Goal: Task Accomplishment & Management: Use online tool/utility

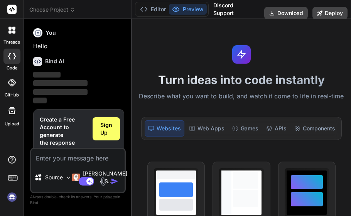
scroll to position [19, 0]
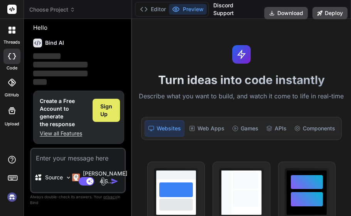
click at [105, 107] on span "Sign Up" at bounding box center [106, 110] width 12 height 15
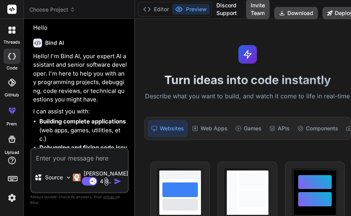
type textarea "x"
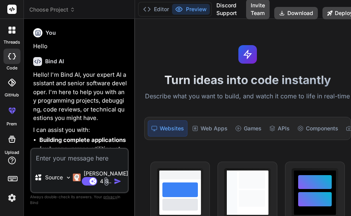
click at [88, 158] on textarea at bounding box center [79, 156] width 97 height 14
paste textarea "[URL][DOMAIN_NAME]"
type textarea "[URL][DOMAIN_NAME]"
type textarea "x"
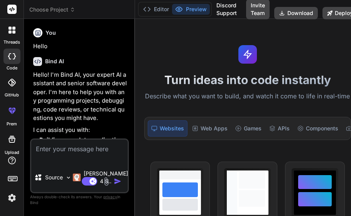
type textarea "x"
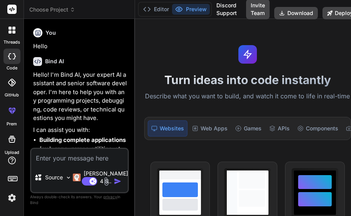
paste textarea "🧠 Sangam Developer Prompt (All-in-One) 🔷 Part 1: App Identity & Philosophy App …"
type textarea "🧠 Sangam Developer Prompt (All-in-One) 🔷 Part 1: App Identity & Philosophy App …"
type textarea "x"
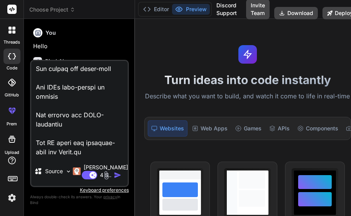
type textarea "🧠 Sangam Developer Prompt (All-in-One) 🔷 Part 1: App Identity & Philosophy App …"
type textarea "x"
type textarea "🧠 Sangam Developer Prompt (All-in-One) 🔷 Part 1: App Identity & Philosophy App …"
type textarea "x"
type textarea "🧠 Sangam Developer Prompt (All-in-One) 🔷 Part 1: App Identity & Philosophy App …"
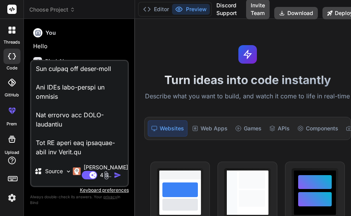
type textarea "x"
type textarea "🧠 Sangam Developer Prompt (All-in-One) 🔷 Part 1: App Identity & Philosophy App …"
type textarea "x"
type textarea "🧠 Sangam Developer Prompt (All-in-One) 🔷 Part 1: App Identity & Philosophy App …"
type textarea "x"
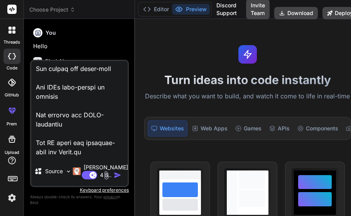
type textarea "🧠 Sangam Developer Prompt (All-in-One) 🔷 Part 1: App Identity & Philosophy App …"
type textarea "x"
type textarea "🧠 Sangam Developer Prompt (All-in-One) 🔷 Part 1: App Identity & Philosophy App …"
type textarea "x"
type textarea "🧠 Sangam Developer Prompt (All-in-One) 🔷 Part 1: App Identity & Philosophy App …"
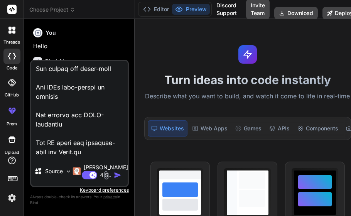
type textarea "x"
type textarea "🧠 Sangam Developer Prompt (All-in-One) 🔷 Part 1: App Identity & Philosophy App …"
type textarea "x"
type textarea "🧠 Sangam Developer Prompt (All-in-One) 🔷 Part 1: App Identity & Philosophy App …"
type textarea "x"
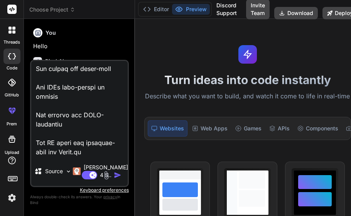
type textarea "🧠 Sangam Developer Prompt (All-in-One) 🔷 Part 1: App Identity & Philosophy App …"
type textarea "x"
type textarea "🧠 Sangam Developer Prompt (All-in-One) 🔷 Part 1: App Identity & Philosophy App …"
type textarea "x"
type textarea "🧠 Sangam Developer Prompt (All-in-One) 🔷 Part 1: App Identity & Philosophy App …"
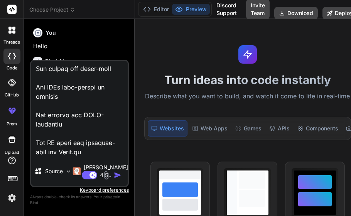
type textarea "x"
type textarea "🧠 Sangam Developer Prompt (All-in-One) 🔷 Part 1: App Identity & Philosophy App …"
type textarea "x"
type textarea "🧠 Sangam Developer Prompt (All-in-One) 🔷 Part 1: App Identity & Philosophy App …"
type textarea "x"
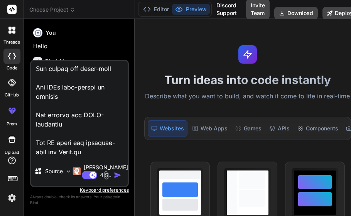
type textarea "🧠 Sangam Developer Prompt (All-in-One) 🔷 Part 1: App Identity & Philosophy App …"
type textarea "x"
type textarea "🧠 Sangam Developer Prompt (All-in-One) 🔷 Part 1: App Identity & Philosophy App …"
type textarea "x"
type textarea "🧠 Sangam Developer Prompt (All-in-One) 🔷 Part 1: App Identity & Philosophy App …"
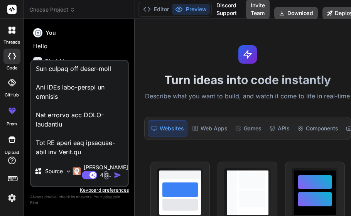
type textarea "x"
type textarea "🧠 Sangam Developer Prompt (All-in-One) 🔷 Part 1: App Identity & Philosophy App …"
type textarea "x"
type textarea "🧠 Sangam Developer Prompt (All-in-One) 🔷 Part 1: App Identity & Philosophy App …"
type textarea "x"
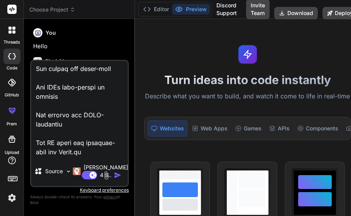
type textarea "🧠 Sangam Developer Prompt (All-in-One) 🔷 Part 1: App Identity & Philosophy App …"
type textarea "x"
type textarea "🧠 Sangam Developer Prompt (All-in-One) 🔷 Part 1: App Identity & Philosophy App …"
type textarea "x"
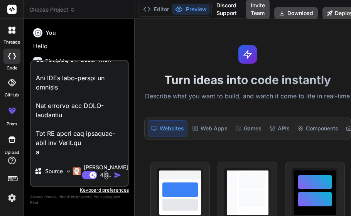
scroll to position [2040, 0]
type textarea "🧠 Sangam Developer Prompt (All-in-One) 🔷 Part 1: App Identity & Philosophy App …"
type textarea "x"
type textarea "🧠 Sangam Developer Prompt (All-in-One) 🔷 Part 1: App Identity & Philosophy App …"
type textarea "x"
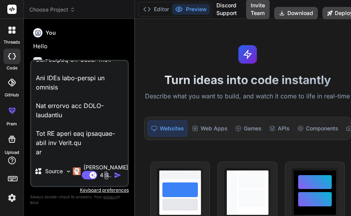
type textarea "🧠 Sangam Developer Prompt (All-in-One) 🔷 Part 1: App Identity & Philosophy App …"
type textarea "x"
type textarea "🧠 Sangam Developer Prompt (All-in-One) 🔷 Part 1: App Identity & Philosophy App …"
type textarea "x"
type textarea "🧠 Sangam Developer Prompt (All-in-One) 🔷 Part 1: App Identity & Philosophy App …"
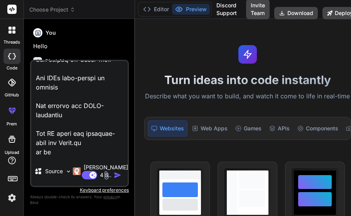
type textarea "x"
type textarea "🧠 Sangam Developer Prompt (All-in-One) 🔷 Part 1: App Identity & Philosophy App …"
type textarea "x"
type textarea "🧠 Sangam Developer Prompt (All-in-One) 🔷 Part 1: App Identity & Philosophy App …"
type textarea "x"
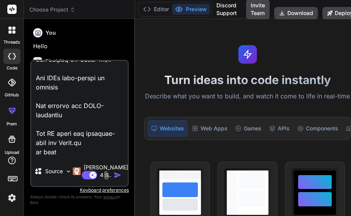
type textarea "🧠 Sangam Developer Prompt (All-in-One) 🔷 Part 1: App Identity & Philosophy App …"
type textarea "x"
type textarea "🧠 Sangam Developer Prompt (All-in-One) 🔷 Part 1: App Identity & Philosophy App …"
type textarea "x"
type textarea "🧠 Sangam Developer Prompt (All-in-One) 🔷 Part 1: App Identity & Philosophy App …"
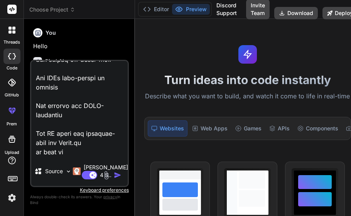
type textarea "x"
type textarea "🧠 Sangam Developer Prompt (All-in-One) 🔷 Part 1: App Identity & Philosophy App …"
type textarea "x"
type textarea "🧠 Sangam Developer Prompt (All-in-One) 🔷 Part 1: App Identity & Philosophy App …"
type textarea "x"
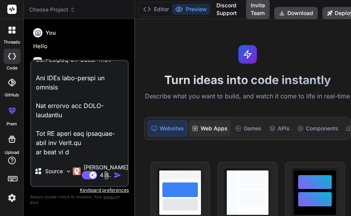
click at [209, 127] on div "Web Apps" at bounding box center [210, 128] width 42 height 16
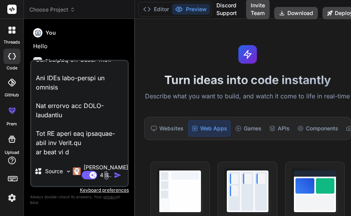
click at [80, 158] on div "Source Claude 4 S.. Agent Mode. When this toggle is activated, AI automatically…" at bounding box center [79, 123] width 99 height 127
click at [85, 152] on textarea at bounding box center [79, 109] width 97 height 96
type textarea "🧠 Sangam Developer Prompt (All-in-One) 🔷 Part 1: App Identity & Philosophy App …"
type textarea "x"
type textarea "🧠 Sangam Developer Prompt (All-in-One) 🔷 Part 1: App Identity & Philosophy App …"
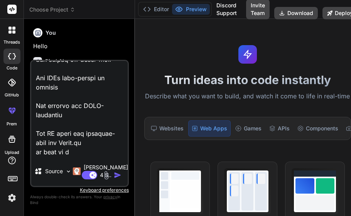
type textarea "x"
type textarea "🧠 Sangam Developer Prompt (All-in-One) 🔷 Part 1: App Identity & Philosophy App …"
type textarea "x"
type textarea "🧠 Sangam Developer Prompt (All-in-One) 🔷 Part 1: App Identity & Philosophy App …"
type textarea "x"
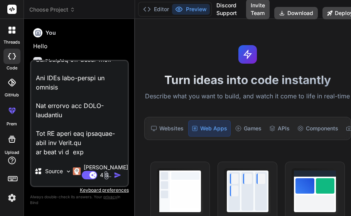
type textarea "🧠 Sangam Developer Prompt (All-in-One) 🔷 Part 1: App Identity & Philosophy App …"
type textarea "x"
type textarea "🧠 Sangam Developer Prompt (All-in-One) 🔷 Part 1: App Identity & Philosophy App …"
type textarea "x"
type textarea "🧠 Sangam Developer Prompt (All-in-One) 🔷 Part 1: App Identity & Philosophy App …"
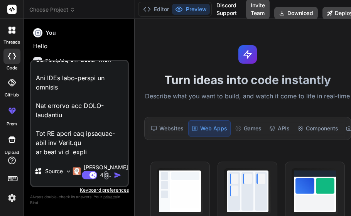
type textarea "x"
type textarea "🧠 Sangam Developer Prompt (All-in-One) 🔷 Part 1: App Identity & Philosophy App …"
type textarea "x"
type textarea "🧠 Sangam Developer Prompt (All-in-One) 🔷 Part 1: App Identity & Philosophy App …"
type textarea "x"
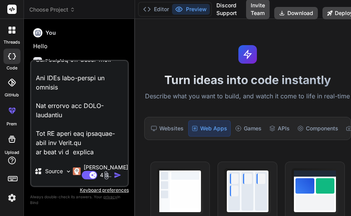
type textarea "🧠 Sangam Developer Prompt (All-in-One) 🔷 Part 1: App Identity & Philosophy App …"
type textarea "x"
type textarea "🧠 Sangam Developer Prompt (All-in-One) 🔷 Part 1: App Identity & Philosophy App …"
type textarea "x"
type textarea "🧠 Sangam Developer Prompt (All-in-One) 🔷 Part 1: App Identity & Philosophy App …"
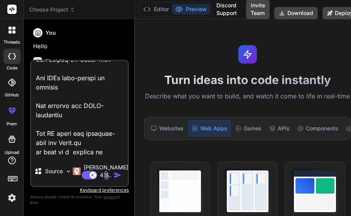
type textarea "x"
type textarea "🧠 Sangam Developer Prompt (All-in-One) 🔷 Part 1: App Identity & Philosophy App …"
type textarea "x"
type textarea "🧠 Sangam Developer Prompt (All-in-One) 🔷 Part 1: App Identity & Philosophy App …"
type textarea "x"
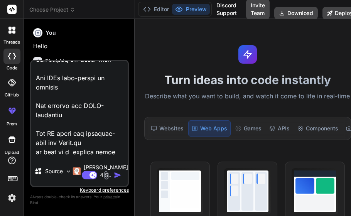
type textarea "🧠 Sangam Developer Prompt (All-in-One) 🔷 Part 1: App Identity & Philosophy App …"
type textarea "x"
type textarea "🧠 Sangam Developer Prompt (All-in-One) 🔷 Part 1: App Identity & Philosophy App …"
type textarea "x"
type textarea "🧠 Sangam Developer Prompt (All-in-One) 🔷 Part 1: App Identity & Philosophy App …"
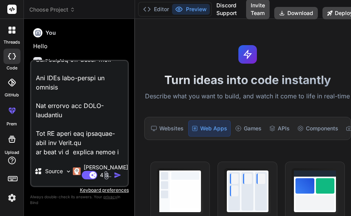
type textarea "x"
type textarea "🧠 Sangam Developer Prompt (All-in-One) 🔷 Part 1: App Identity & Philosophy App …"
type textarea "x"
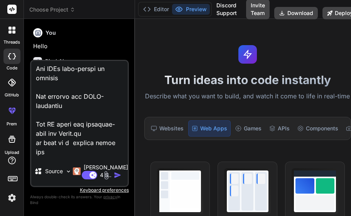
scroll to position [2049, 0]
type textarea "🧠 Sangam Developer Prompt (All-in-One) 🔷 Part 1: App Identity & Philosophy App …"
type textarea "x"
type textarea "🧠 Sangam Developer Prompt (All-in-One) 🔷 Part 1: App Identity & Philosophy App …"
type textarea "x"
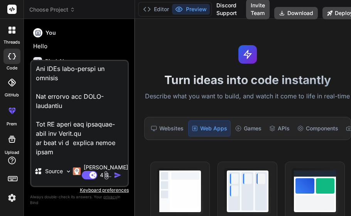
type textarea "🧠 Sangam Developer Prompt (All-in-One) 🔷 Part 1: App Identity & Philosophy App …"
type textarea "x"
type textarea "🧠 Sangam Developer Prompt (All-in-One) 🔷 Part 1: App Identity & Philosophy App …"
type textarea "x"
type textarea "🧠 Sangam Developer Prompt (All-in-One) 🔷 Part 1: App Identity & Philosophy App …"
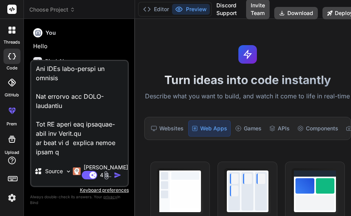
type textarea "x"
type textarea "🧠 Sangam Developer Prompt (All-in-One) 🔷 Part 1: App Identity & Philosophy App …"
type textarea "x"
type textarea "🧠 Sangam Developer Prompt (All-in-One) 🔷 Part 1: App Identity & Philosophy App …"
type textarea "x"
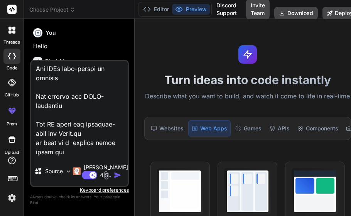
type textarea "🧠 Sangam Developer Prompt (All-in-One) 🔷 Part 1: App Identity & Philosophy App …"
type textarea "x"
type textarea "🧠 Sangam Developer Prompt (All-in-One) 🔷 Part 1: App Identity & Philosophy App …"
type textarea "x"
type textarea "🧠 Sangam Developer Prompt (All-in-One) 🔷 Part 1: App Identity & Philosophy App …"
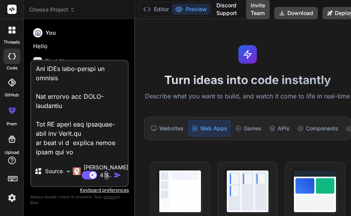
type textarea "x"
type textarea "🧠 Sangam Developer Prompt (All-in-One) 🔷 Part 1: App Identity & Philosophy App …"
type textarea "x"
type textarea "🧠 Sangam Developer Prompt (All-in-One) 🔷 Part 1: App Identity & Philosophy App …"
type textarea "x"
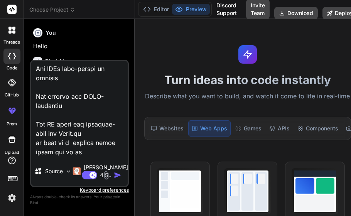
type textarea "🧠 Sangam Developer Prompt (All-in-One) 🔷 Part 1: App Identity & Philosophy App …"
type textarea "x"
type textarea "🧠 Sangam Developer Prompt (All-in-One) 🔷 Part 1: App Identity & Philosophy App …"
type textarea "x"
type textarea "🧠 Sangam Developer Prompt (All-in-One) 🔷 Part 1: App Identity & Philosophy App …"
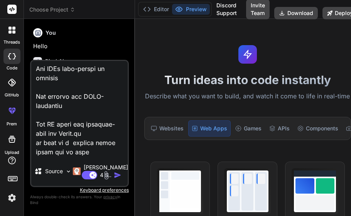
type textarea "x"
type textarea "🧠 Sangam Developer Prompt (All-in-One) 🔷 Part 1: App Identity & Philosophy App …"
type textarea "x"
type textarea "🧠 Sangam Developer Prompt (All-in-One) 🔷 Part 1: App Identity & Philosophy App …"
type textarea "x"
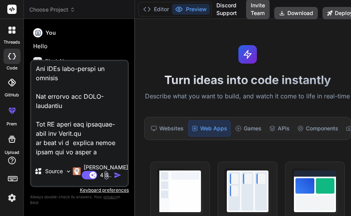
type textarea "🧠 Sangam Developer Prompt (All-in-One) 🔷 Part 1: App Identity & Philosophy App …"
type textarea "x"
type textarea "🧠 Sangam Developer Prompt (All-in-One) 🔷 Part 1: App Identity & Philosophy App …"
type textarea "x"
type textarea "🧠 Sangam Developer Prompt (All-in-One) 🔷 Part 1: App Identity & Philosophy App …"
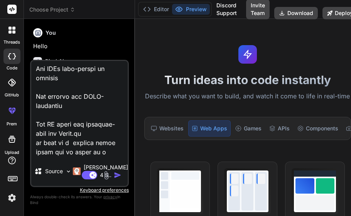
type textarea "x"
type textarea "🧠 Sangam Developer Prompt (All-in-One) 🔷 Part 1: App Identity & Philosophy App …"
type textarea "x"
type textarea "🧠 Sangam Developer Prompt (All-in-One) 🔷 Part 1: App Identity & Philosophy App …"
type textarea "x"
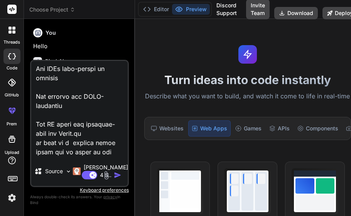
type textarea "🧠 Sangam Developer Prompt (All-in-One) 🔷 Part 1: App Identity & Philosophy App …"
type textarea "x"
type textarea "🧠 Sangam Developer Prompt (All-in-One) 🔷 Part 1: App Identity & Philosophy App …"
type textarea "x"
type textarea "🧠 Sangam Developer Prompt (All-in-One) 🔷 Part 1: App Identity & Philosophy App …"
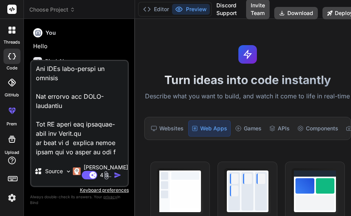
type textarea "x"
type textarea "🧠 Sangam Developer Prompt (All-in-One) 🔷 Part 1: App Identity & Philosophy App …"
type textarea "x"
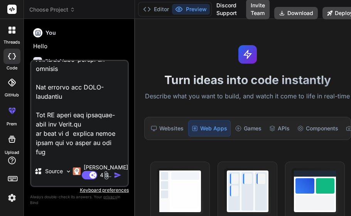
type textarea "🧠 Sangam Developer Prompt (All-in-One) 🔷 Part 1: App Identity & Philosophy App …"
type textarea "x"
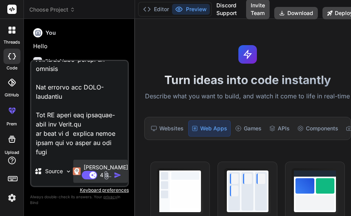
paste textarea "Sangam About Page Prompt (Developer Hand-off) 🔷 Purpose Create a responsive Abo…"
type textarea "🧠 Sangam Developer Prompt (All-in-One) 🔷 Part 1: App Identity & Philosophy App …"
type textarea "x"
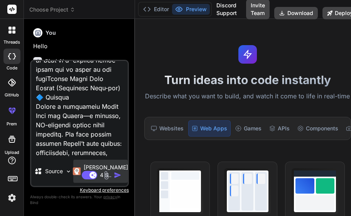
scroll to position [3273, 0]
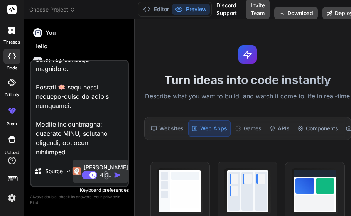
type textarea "🧠 Sangam Developer Prompt (All-in-One) 🔷 Part 1: App Identity & Philosophy App …"
type textarea "x"
type textarea "🧠 Sangam Developer Prompt (All-in-One) 🔷 Part 1: App Identity & Philosophy App …"
type textarea "x"
type textarea "🧠 Sangam Developer Prompt (All-in-One) 🔷 Part 1: App Identity & Philosophy App …"
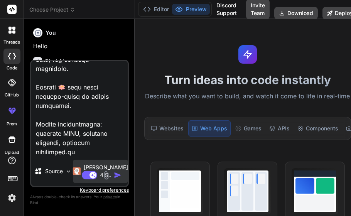
type textarea "x"
type textarea "🧠 Sangam Developer Prompt (All-in-One) 🔷 Part 1: App Identity & Philosophy App …"
type textarea "x"
type textarea "🧠 Sangam Developer Prompt (All-in-One) 🔷 Part 1: App Identity & Philosophy App …"
type textarea "x"
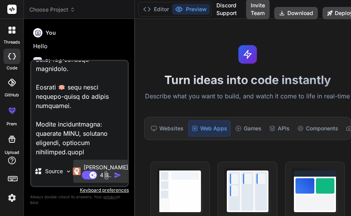
type textarea "🧠 Sangam Developer Prompt (All-in-One) 🔷 Part 1: App Identity & Philosophy App …"
type textarea "x"
type textarea "🧠 Sangam Developer Prompt (All-in-One) 🔷 Part 1: App Identity & Philosophy App …"
type textarea "x"
type textarea "🧠 Sangam Developer Prompt (All-in-One) 🔷 Part 1: App Identity & Philosophy App …"
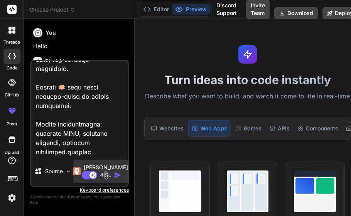
type textarea "x"
type textarea "🧠 Sangam Developer Prompt (All-in-One) 🔷 Part 1: App Identity & Philosophy App …"
type textarea "x"
type textarea "🧠 Sangam Developer Prompt (All-in-One) 🔷 Part 1: App Identity & Philosophy App …"
type textarea "x"
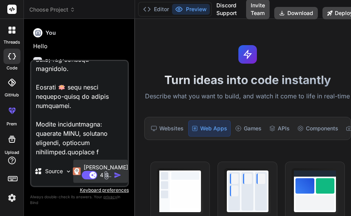
type textarea "🧠 Sangam Developer Prompt (All-in-One) 🔷 Part 1: App Identity & Philosophy App …"
type textarea "x"
type textarea "🧠 Sangam Developer Prompt (All-in-One) 🔷 Part 1: App Identity & Philosophy App …"
type textarea "x"
type textarea "🧠 Sangam Developer Prompt (All-in-One) 🔷 Part 1: App Identity & Philosophy App …"
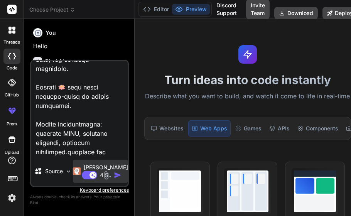
type textarea "x"
type textarea "🧠 Sangam Developer Prompt (All-in-One) 🔷 Part 1: App Identity & Philosophy App …"
type textarea "x"
type textarea "🧠 Sangam Developer Prompt (All-in-One) 🔷 Part 1: App Identity & Philosophy App …"
type textarea "x"
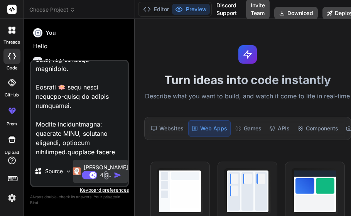
type textarea "🧠 Sangam Developer Prompt (All-in-One) 🔷 Part 1: App Identity & Philosophy App …"
type textarea "x"
type textarea "🧠 Sangam Developer Prompt (All-in-One) 🔷 Part 1: App Identity & Philosophy App …"
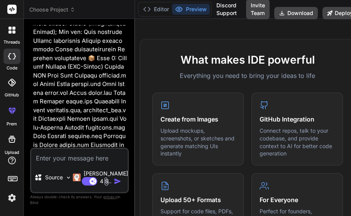
scroll to position [283, 0]
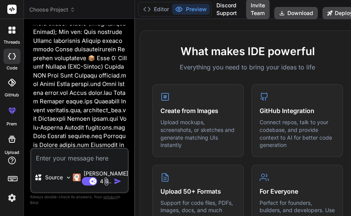
click at [76, 154] on textarea at bounding box center [79, 156] width 97 height 14
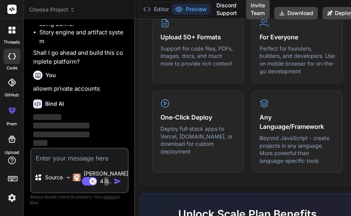
scroll to position [2340, 0]
click at [12, 121] on label "prem" at bounding box center [12, 124] width 10 height 7
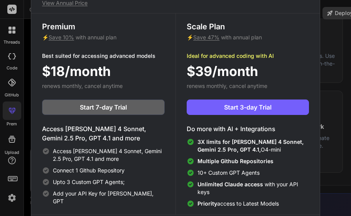
scroll to position [3, 0]
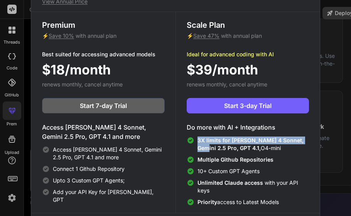
drag, startPoint x: 351, startPoint y: 128, endPoint x: 350, endPoint y: 144, distance: 15.5
click at [350, 144] on div "Upgrade to access Advanced AI & Integrations View Annual Price Premium ⚡ Save 1…" at bounding box center [175, 108] width 351 height 216
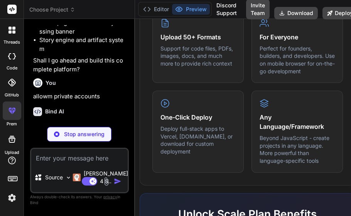
scroll to position [2340, 0]
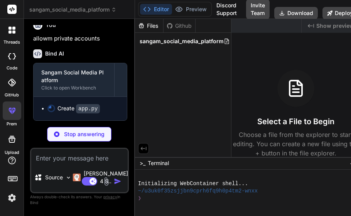
click at [12, 87] on div at bounding box center [11, 82] width 17 height 17
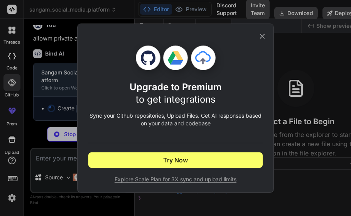
click at [261, 37] on icon at bounding box center [262, 36] width 8 height 8
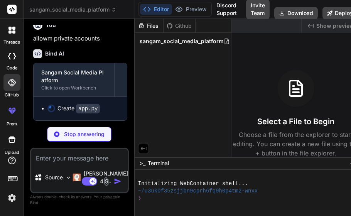
click at [14, 58] on icon at bounding box center [14, 56] width 3 height 6
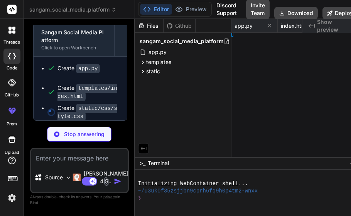
scroll to position [0, 75]
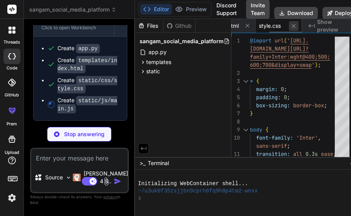
click at [289, 30] on button at bounding box center [294, 26] width 10 height 10
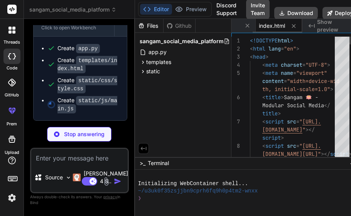
scroll to position [0, 28]
click at [289, 30] on button at bounding box center [294, 26] width 10 height 10
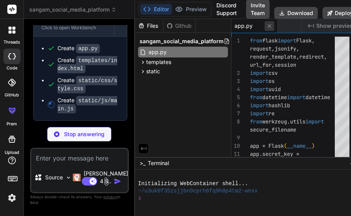
click at [268, 26] on icon at bounding box center [270, 26] width 4 height 4
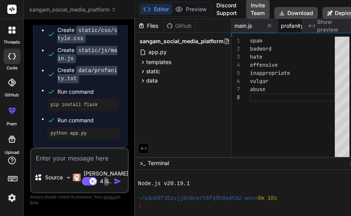
scroll to position [2501, 0]
click at [86, 160] on textarea at bounding box center [79, 156] width 97 height 14
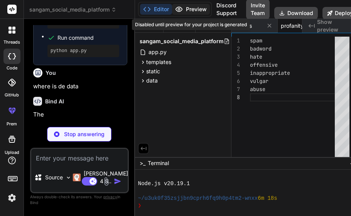
scroll to position [2581, 0]
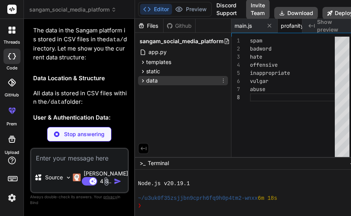
click at [148, 82] on span "data" at bounding box center [152, 81] width 12 height 8
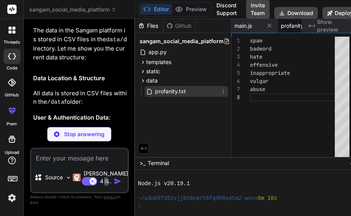
click at [148, 93] on icon at bounding box center [149, 91] width 7 height 7
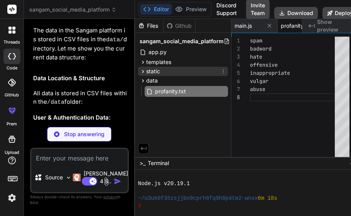
click at [160, 71] on div "static" at bounding box center [183, 71] width 90 height 9
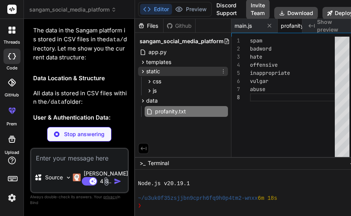
scroll to position [2577, 0]
click at [160, 71] on div "static" at bounding box center [183, 71] width 90 height 9
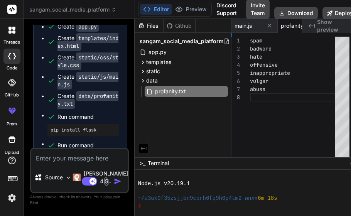
scroll to position [2389, 0]
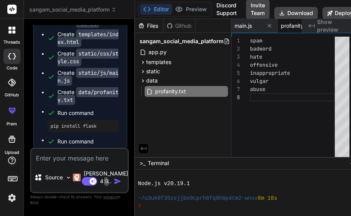
click at [73, 167] on div "Source Claude 4 S.." at bounding box center [79, 179] width 97 height 26
click at [73, 160] on textarea at bounding box center [79, 156] width 97 height 14
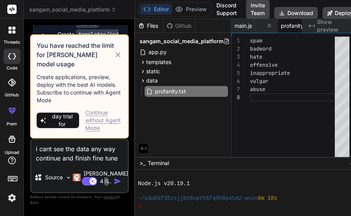
click at [114, 51] on icon at bounding box center [118, 54] width 8 height 9
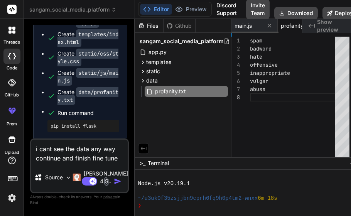
click at [284, 29] on span "profanity.txt" at bounding box center [296, 26] width 31 height 8
click at [266, 23] on icon at bounding box center [269, 25] width 7 height 7
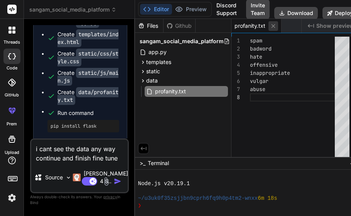
click at [270, 23] on icon at bounding box center [273, 26] width 7 height 7
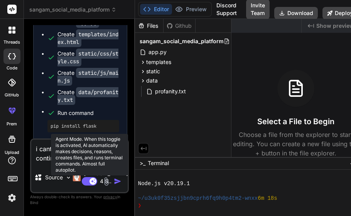
click at [85, 182] on rect at bounding box center [89, 181] width 15 height 8
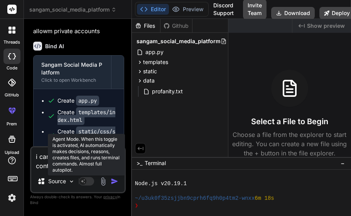
click at [90, 182] on rect at bounding box center [86, 181] width 15 height 8
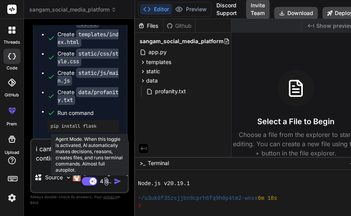
click at [91, 182] on icon at bounding box center [93, 181] width 4 height 4
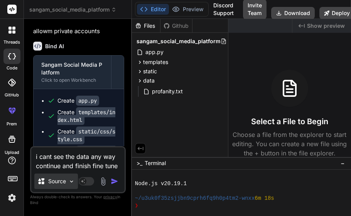
click at [66, 186] on div "Source" at bounding box center [56, 181] width 44 height 15
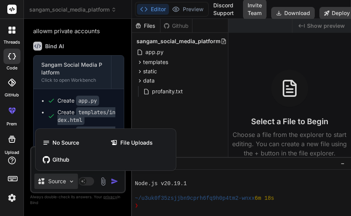
click at [66, 186] on div at bounding box center [175, 108] width 351 height 216
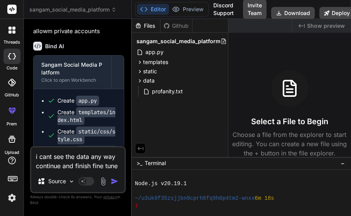
click at [109, 182] on div "Agent Mode. When this toggle is activated, AI automatically makes decisions, re…" at bounding box center [99, 181] width 44 height 9
click at [115, 181] on img "button" at bounding box center [115, 182] width 8 height 8
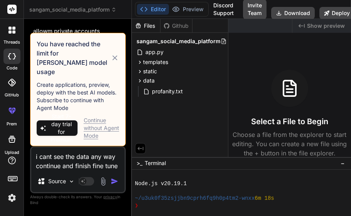
click at [94, 126] on div "Continue without Agent Mode" at bounding box center [102, 128] width 36 height 23
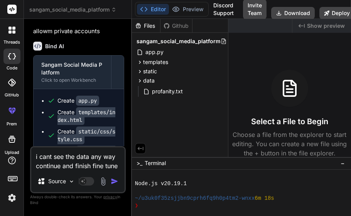
click at [114, 184] on img "button" at bounding box center [115, 182] width 8 height 8
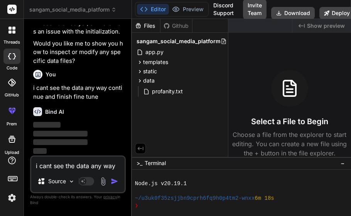
scroll to position [3305, 0]
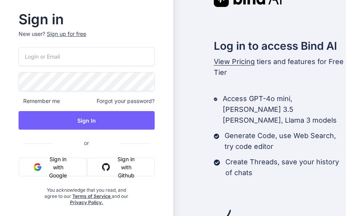
click at [42, 169] on button "Sign in with Google" at bounding box center [53, 167] width 68 height 19
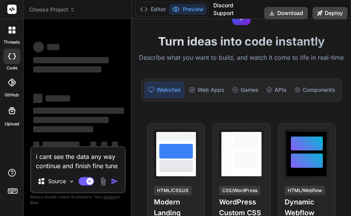
scroll to position [15, 0]
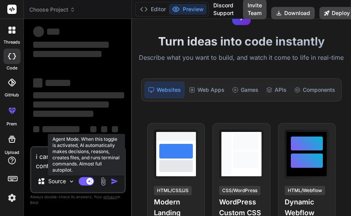
click at [84, 184] on rect at bounding box center [86, 181] width 15 height 8
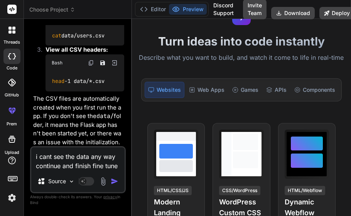
scroll to position [2942, 0]
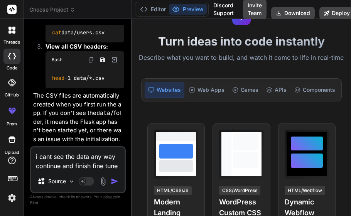
click at [112, 182] on img "button" at bounding box center [115, 182] width 8 height 8
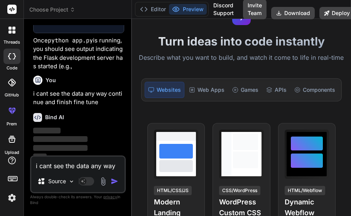
scroll to position [3347, 0]
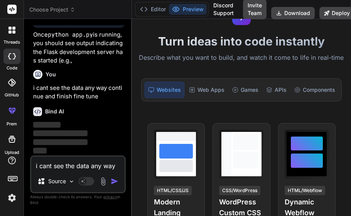
click at [189, 9] on button "Preview" at bounding box center [188, 9] width 38 height 11
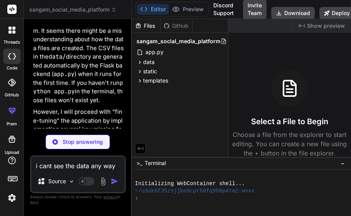
scroll to position [3475, 0]
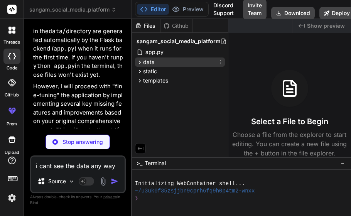
click at [148, 65] on span "data" at bounding box center [149, 62] width 12 height 8
click at [165, 61] on div "data" at bounding box center [180, 62] width 90 height 9
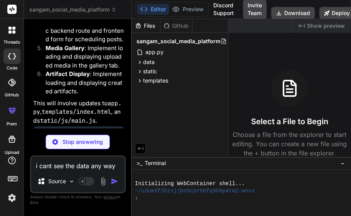
scroll to position [3749, 0]
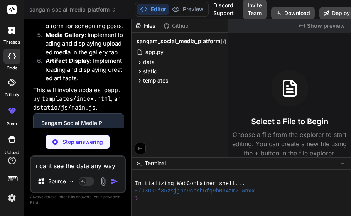
click at [100, 169] on textarea "i cant see the data any way continue and finish fine tune" at bounding box center [77, 164] width 93 height 14
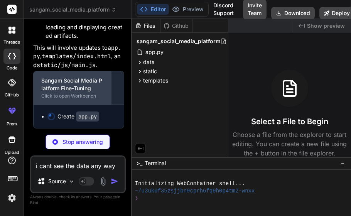
scroll to position [3800, 0]
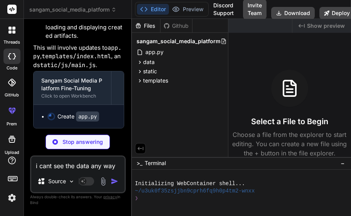
type textarea "x"
type textarea "o"
type textarea "x"
type textarea "ok"
type textarea "x"
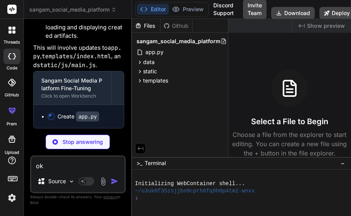
type textarea "ok"
type textarea "x"
type textarea "ok i"
type textarea "x"
type textarea "ok i"
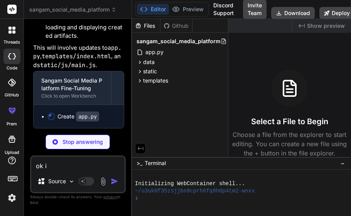
type textarea "x"
type textarea "ok i w"
type textarea "x"
type textarea "ok i wi"
type textarea "x"
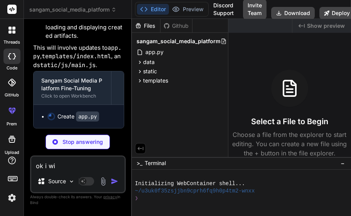
type textarea "ok i wil"
type textarea "x"
type textarea "ok i will"
type textarea "x"
type textarea "ok i will"
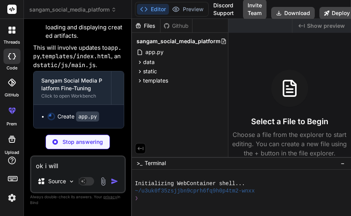
type textarea "x"
type textarea "ok i will r"
type textarea "x"
type textarea "ok i will ru"
type textarea "x"
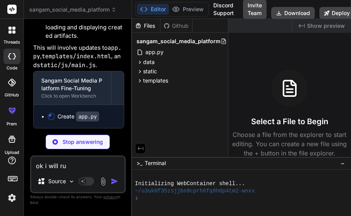
type textarea "ok i will run"
type textarea "x"
type textarea "ok i will run"
type textarea "x"
type textarea "ok i will run i"
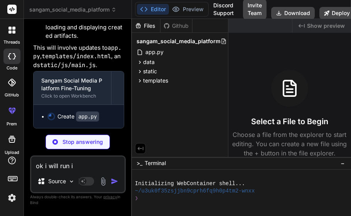
type textarea "x"
type textarea "ok i will run iy"
type textarea "x"
type textarea "ok i will run i"
type textarea "x"
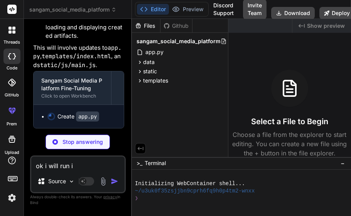
type textarea "ok i will run it"
type textarea "x"
type textarea "ok i will run it"
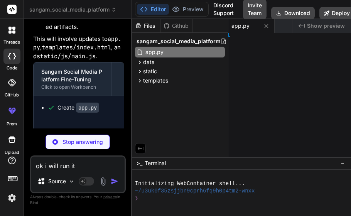
type textarea "x"
type textarea ">"
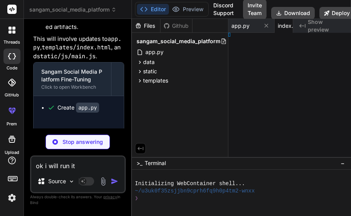
type textarea "x"
type textarea "af; }"
type textarea "x"
type textarea "te;"
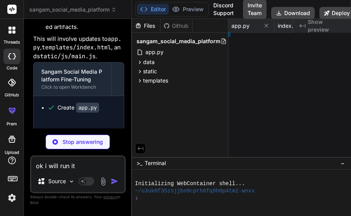
type textarea "x"
type textarea "gar abuse"
type textarea "x"
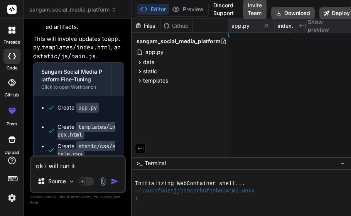
type textarea "spam badword hate offensive inappropriate vulgar abuse"
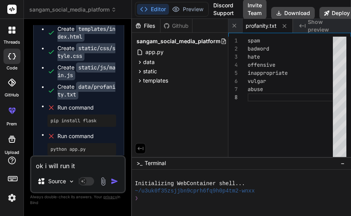
scroll to position [3908, 0]
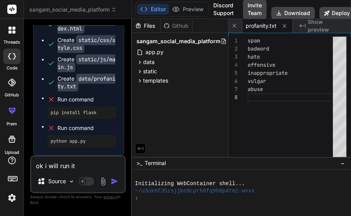
type textarea "ok i will run it"
type textarea "x"
type textarea "ok i will run it b"
type textarea "x"
type textarea "ok i will run it bu"
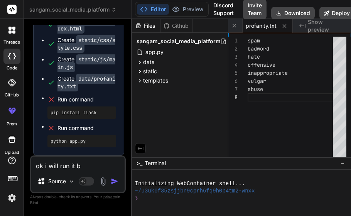
type textarea "x"
type textarea "ok i will run it but"
type textarea "x"
type textarea "ok i will run it but"
type textarea "x"
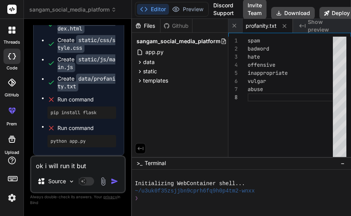
type textarea "ok i will run it but f"
type textarea "x"
type textarea "ok i will run it but fi"
type textarea "x"
type textarea "ok i will run it but fir"
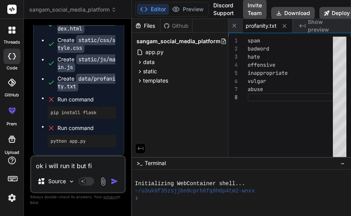
type textarea "x"
type textarea "ok i will run it but firs"
type textarea "x"
type textarea "ok i will run it but first"
type textarea "x"
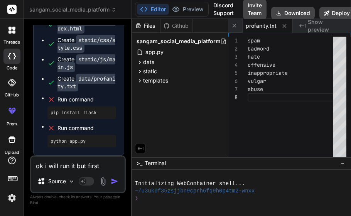
type textarea "ok i will run it but first"
type textarea "x"
type textarea "ok i will run it but first r"
type textarea "x"
type textarea "ok i will run it but first ru"
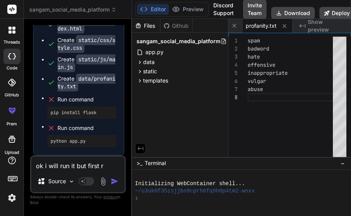
type textarea "x"
type textarea "ok i will run it but first run"
type textarea "x"
type textarea "ok i will run it but first run"
type textarea "x"
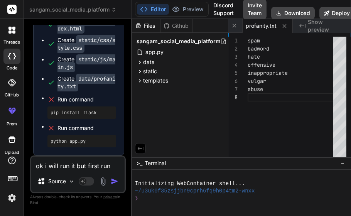
type textarea "ok i will run it but first run t"
type textarea "x"
type textarea "ok i will run it but first run th"
type textarea "x"
type textarea "ok i will run it but first run the"
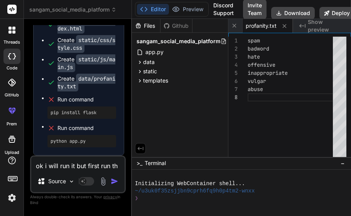
type textarea "x"
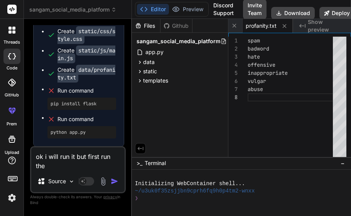
type textarea "ok i will run it but first run the"
type textarea "x"
type textarea "ok i will run it but first run the c"
type textarea "x"
type textarea "ok i will run it but first run the co"
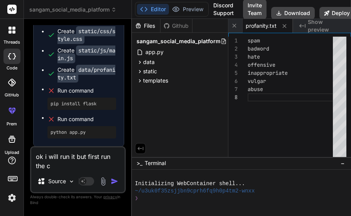
type textarea "x"
type textarea "ok i will run it but first run the com"
type textarea "x"
type textarea "ok i will run it but first run the comm"
type textarea "x"
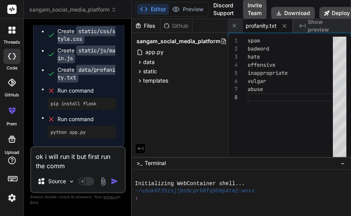
type textarea "ok i will run it but first run the comma"
type textarea "x"
type textarea "ok i will run it but first run the comman"
type textarea "x"
type textarea "ok i will run it but first run the command"
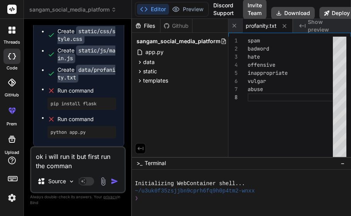
type textarea "x"
type textarea "ok i will run it but first run the command"
type textarea "x"
type textarea "ok i will run it but first run the command u"
type textarea "x"
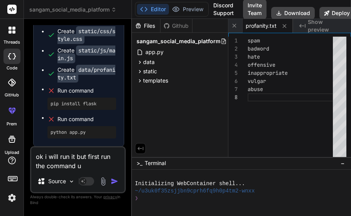
type textarea "ok i will run it but first run the command u"
type textarea "x"
type textarea "ok i will run it but first run the command u c"
type textarea "x"
type textarea "ok i will run it but first run the command u co"
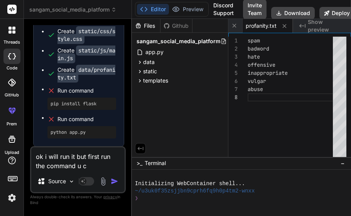
type textarea "x"
type textarea "ok i will run it but first run the command u cou"
type textarea "x"
type textarea "ok i will run it but first run the command u coul"
type textarea "x"
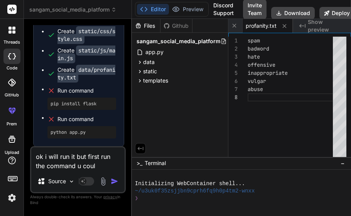
type textarea "ok i will run it but first run the command u could"
type textarea "x"
type textarea "ok i will run it but first run the command u couldn"
type textarea "x"
type textarea "ok i will run it but first run the command u couldnt"
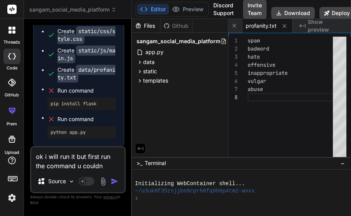
type textarea "x"
type textarea "ok i will run it but first run the command u couldnt"
type textarea "x"
type textarea "ok i will run it but first run the command u couldnt r"
type textarea "x"
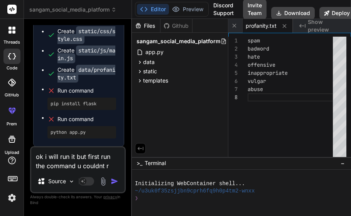
type textarea "ok i will run it but first run the command u couldnt ru"
type textarea "x"
type textarea "ok i will run it but first run the command u couldnt run"
type textarea "x"
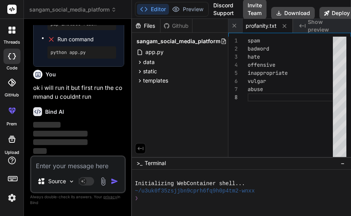
scroll to position [3996, 0]
click at [171, 198] on div "❯" at bounding box center [237, 198] width 204 height 7
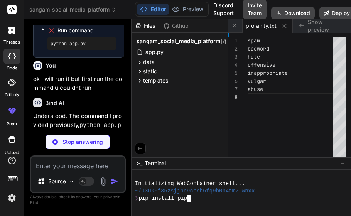
type textarea "x"
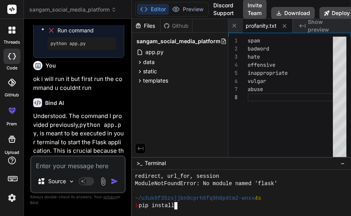
scroll to position [0, 4]
type textarea "F"
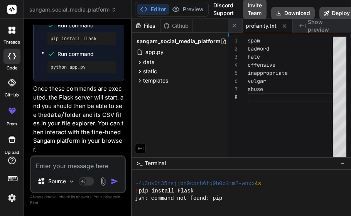
scroll to position [4346, 0]
click at [84, 165] on textarea at bounding box center [77, 164] width 93 height 14
type textarea "n"
type textarea "x"
type textarea "no"
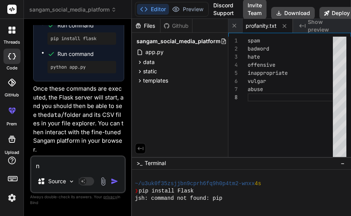
type textarea "x"
type textarea "now"
type textarea "x"
type textarea "now"
type textarea "x"
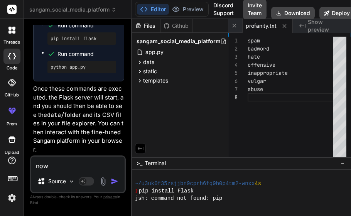
type textarea "now r"
type textarea "x"
type textarea "now ru"
type textarea "x"
type textarea "now run"
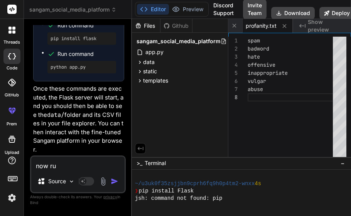
type textarea "x"
type textarea "now run"
type textarea "x"
type textarea "now run m"
type textarea "x"
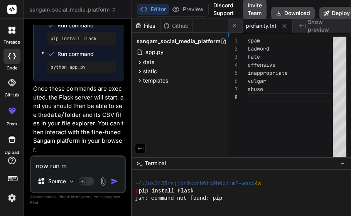
type textarea "now run ma"
type textarea "x"
type textarea "now run may"
type textarea "x"
type textarea "now run may"
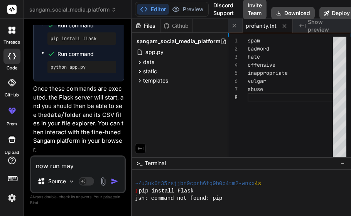
type textarea "x"
type textarea "now run may t"
type textarea "x"
type textarea "now run may th"
type textarea "x"
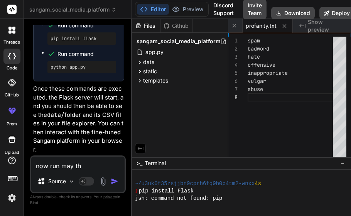
type textarea "now run may the"
type textarea "x"
type textarea "now run may the"
type textarea "x"
type textarea "now run may the d"
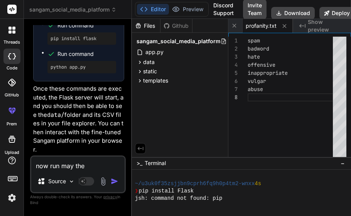
type textarea "x"
type textarea "now run may the da"
type textarea "x"
type textarea "now run may the dat"
type textarea "x"
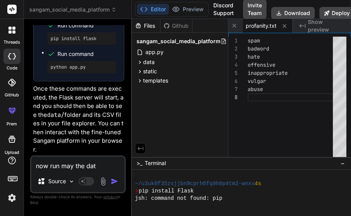
type textarea "now run may the data"
type textarea "x"
type textarea "now run may the data"
type textarea "x"
type textarea "now run may the data b"
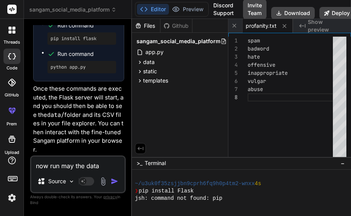
type textarea "x"
type textarea "now run may the data be"
type textarea "x"
type textarea "now run may the data be"
type textarea "x"
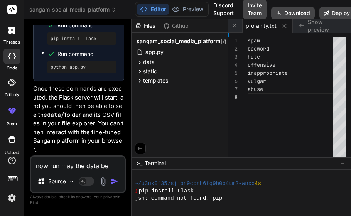
type textarea "now run may the data be p"
type textarea "x"
type textarea "now run may the data be pe"
type textarea "x"
type textarea "now run may the data be per"
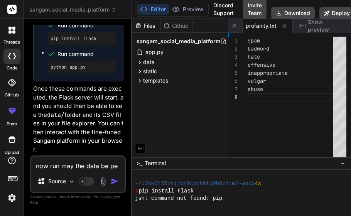
type textarea "x"
type textarea "now run may the data be perm"
type textarea "x"
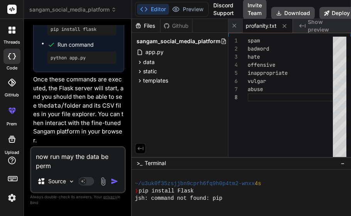
type textarea "now run may the data be perma"
type textarea "x"
type textarea "now run may the data be [PERSON_NAME]"
type textarea "x"
type textarea "now run may the data be permane"
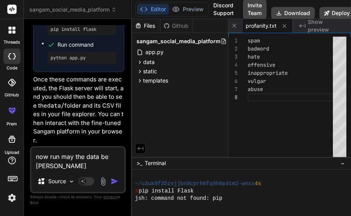
type textarea "x"
type textarea "now run may the data be permanen"
type textarea "x"
type textarea "now run may the data be permanene"
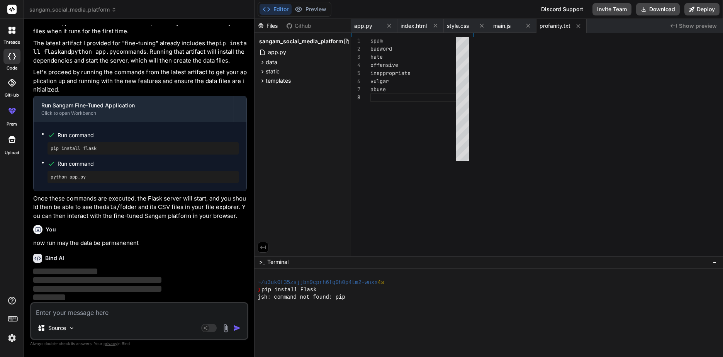
scroll to position [73, 0]
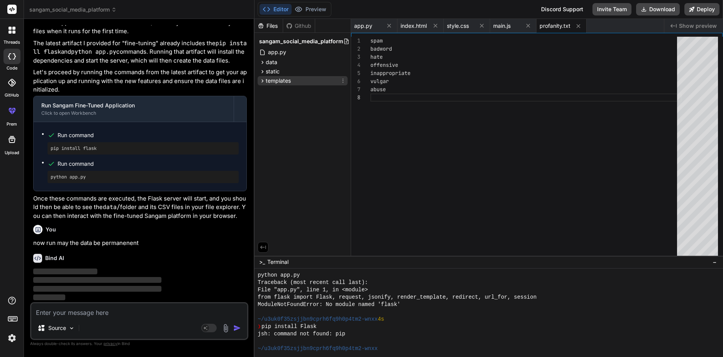
click at [298, 79] on div "templates" at bounding box center [303, 80] width 90 height 9
click at [290, 87] on span "index.html" at bounding box center [288, 91] width 28 height 9
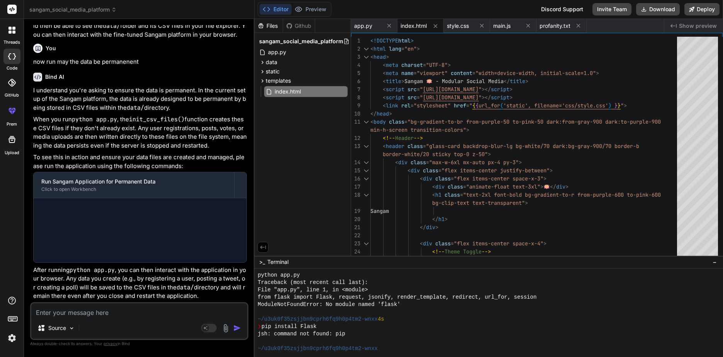
scroll to position [2690, 0]
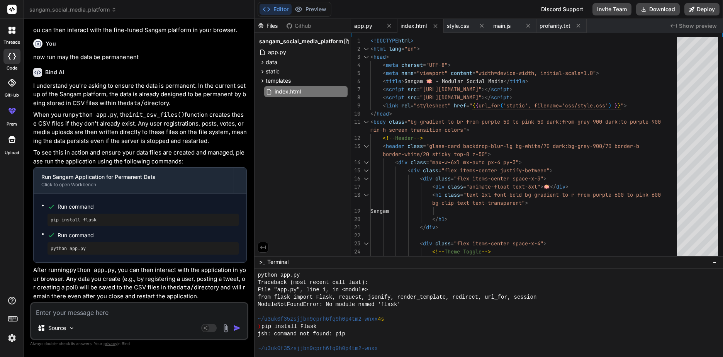
click at [351, 22] on span "app.py" at bounding box center [363, 26] width 18 height 8
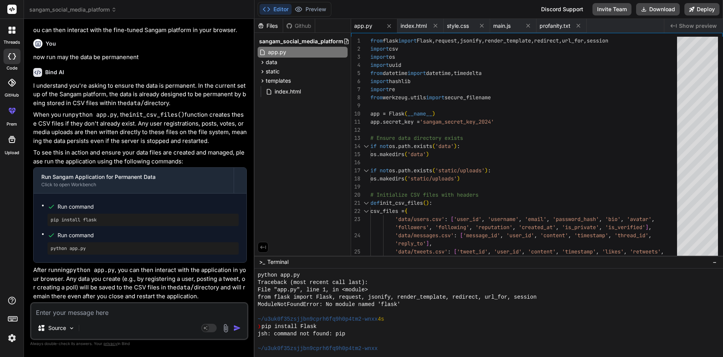
click at [108, 216] on textarea at bounding box center [139, 310] width 216 height 14
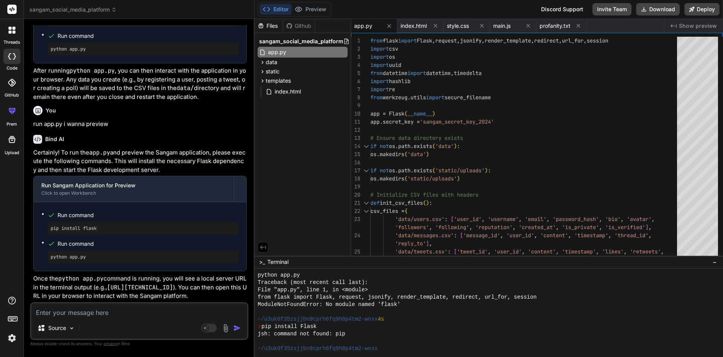
scroll to position [2889, 0]
click at [55, 216] on pre "pip install flask" at bounding box center [143, 228] width 185 height 6
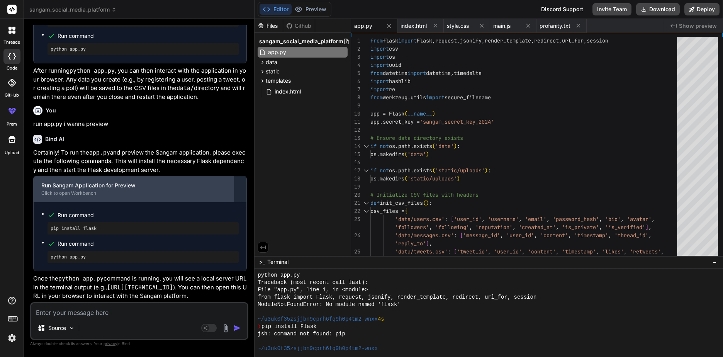
click at [96, 189] on div "Run Sangam Application for Preview" at bounding box center [133, 186] width 185 height 8
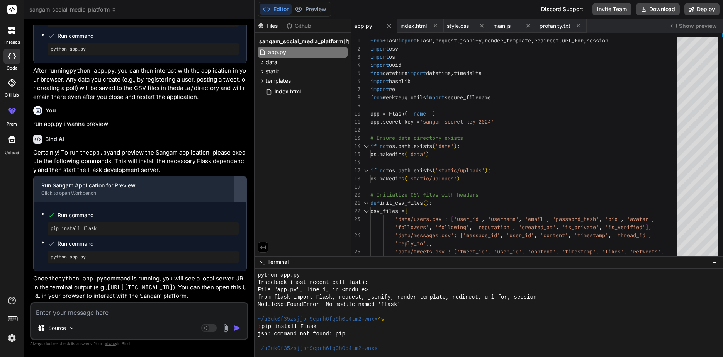
click at [238, 183] on div at bounding box center [240, 189] width 12 height 12
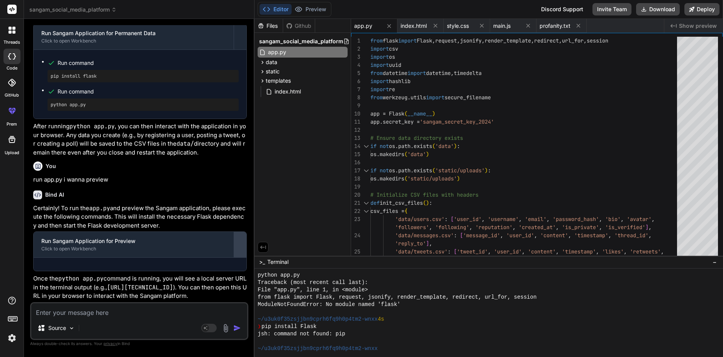
scroll to position [2820, 0]
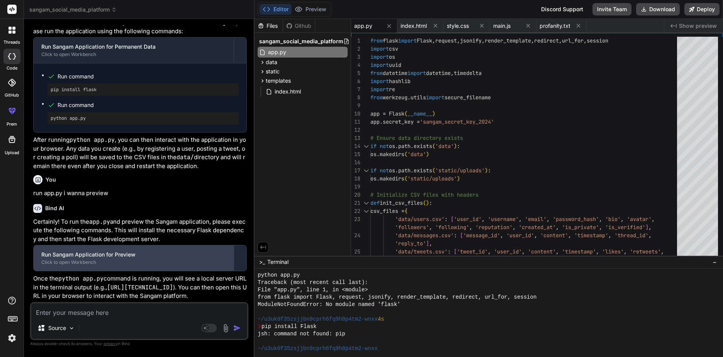
click at [233, 216] on div "Run Sangam Application for Preview Click to open Workbench" at bounding box center [134, 257] width 200 height 25
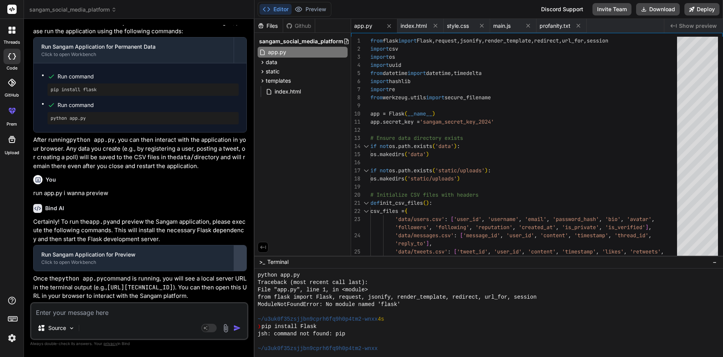
click at [242, 216] on div at bounding box center [240, 258] width 12 height 12
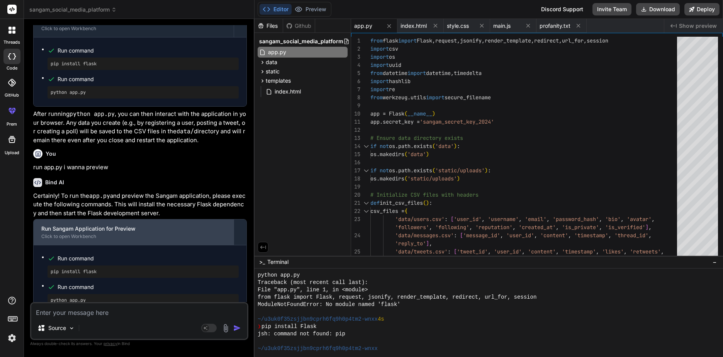
click at [78, 216] on div "Run Sangam Application for Preview" at bounding box center [133, 229] width 185 height 8
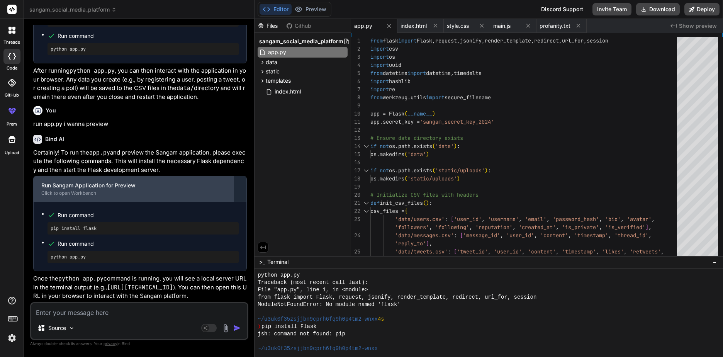
scroll to position [2884, 0]
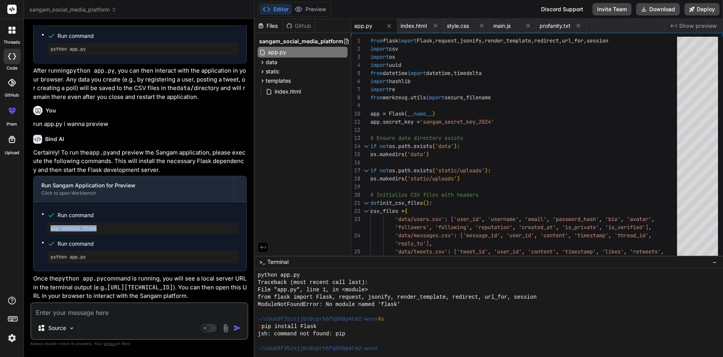
drag, startPoint x: 119, startPoint y: 229, endPoint x: 46, endPoint y: 230, distance: 73.0
click at [46, 216] on ul "Run command pip install flask Run command python app.py" at bounding box center [139, 236] width 197 height 53
copy pre "pip install flask"
click at [351, 216] on div at bounding box center [485, 341] width 454 height 7
click at [351, 216] on div "~/u3uk0f35zsjjbn9cprh6fq9h0p4tm2-wnxx" at bounding box center [485, 348] width 454 height 7
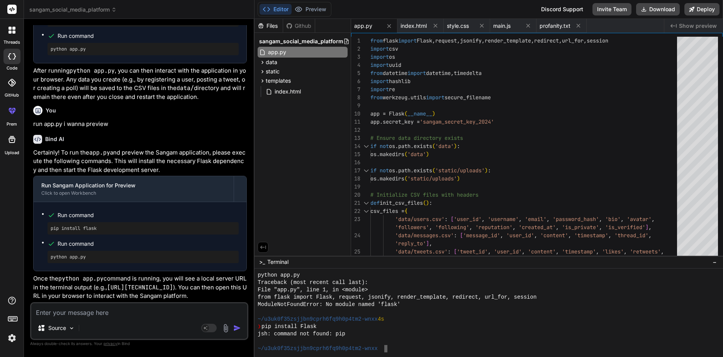
click at [351, 216] on div "~/u3uk0f35zsjjbn9cprh6fq9h0p4tm2-wnxx" at bounding box center [485, 348] width 454 height 7
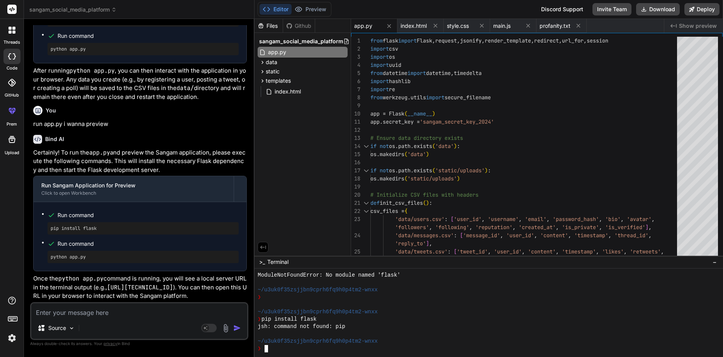
scroll to position [338, 0]
click at [163, 216] on div "Source Agent Mode. When this toggle is activated, AI automatically makes decisi…" at bounding box center [139, 321] width 218 height 38
click at [154, 216] on textarea at bounding box center [139, 310] width 216 height 14
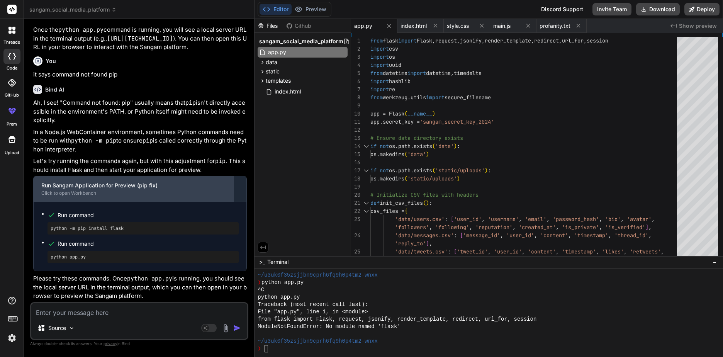
scroll to position [3138, 0]
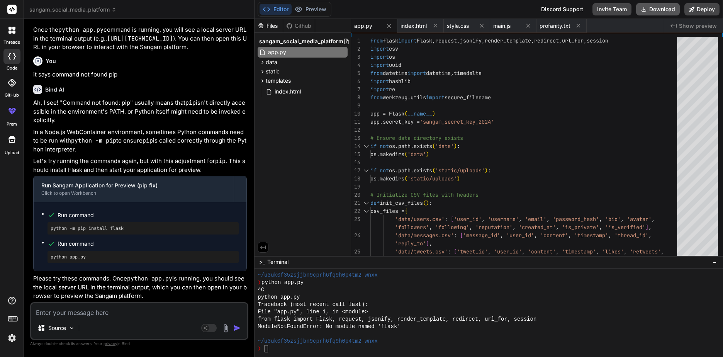
click at [351, 10] on button "Download" at bounding box center [658, 9] width 44 height 12
click at [12, 40] on label "threads" at bounding box center [11, 42] width 17 height 7
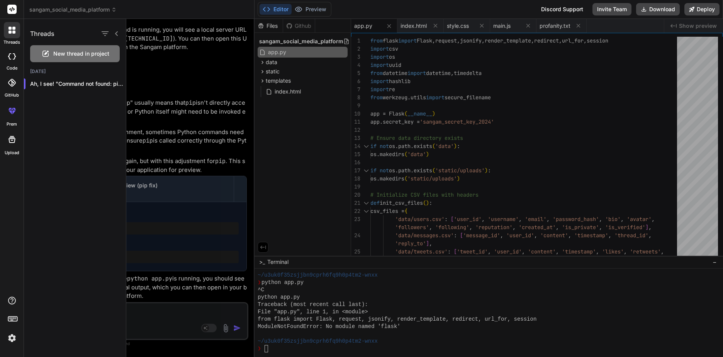
click at [13, 30] on icon at bounding box center [11, 30] width 7 height 7
click at [196, 59] on div at bounding box center [424, 188] width 597 height 338
